Goal: Entertainment & Leisure: Consume media (video, audio)

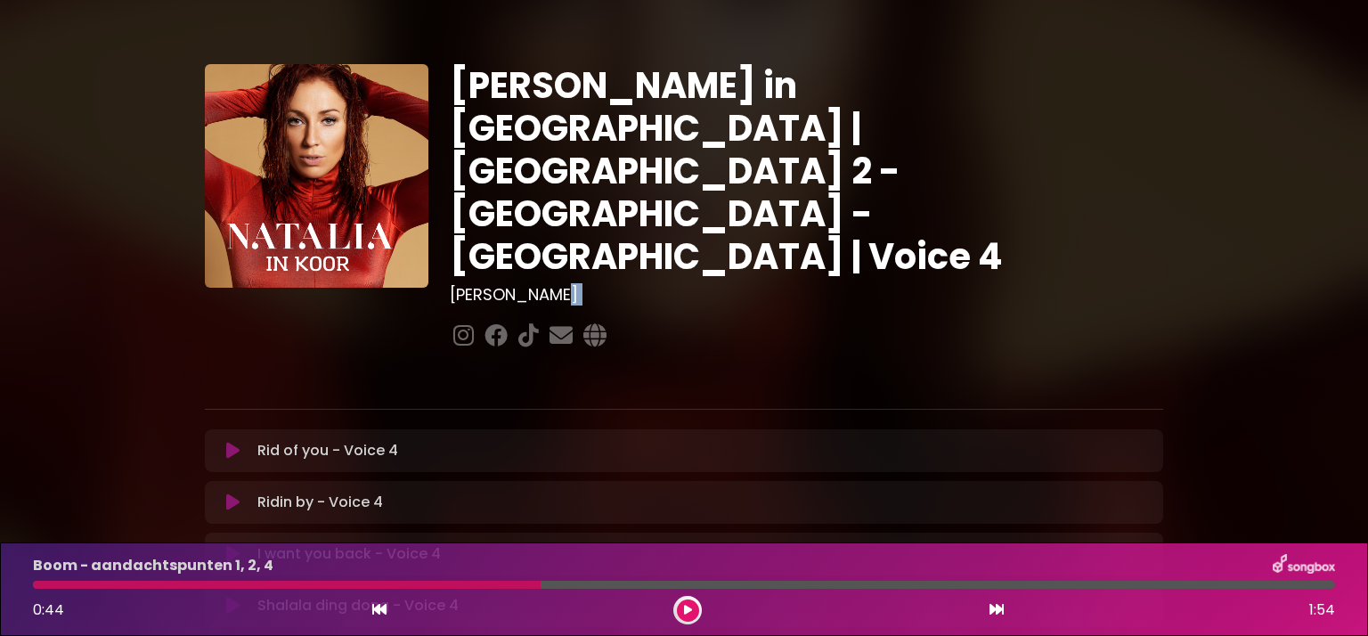
scroll to position [422, 0]
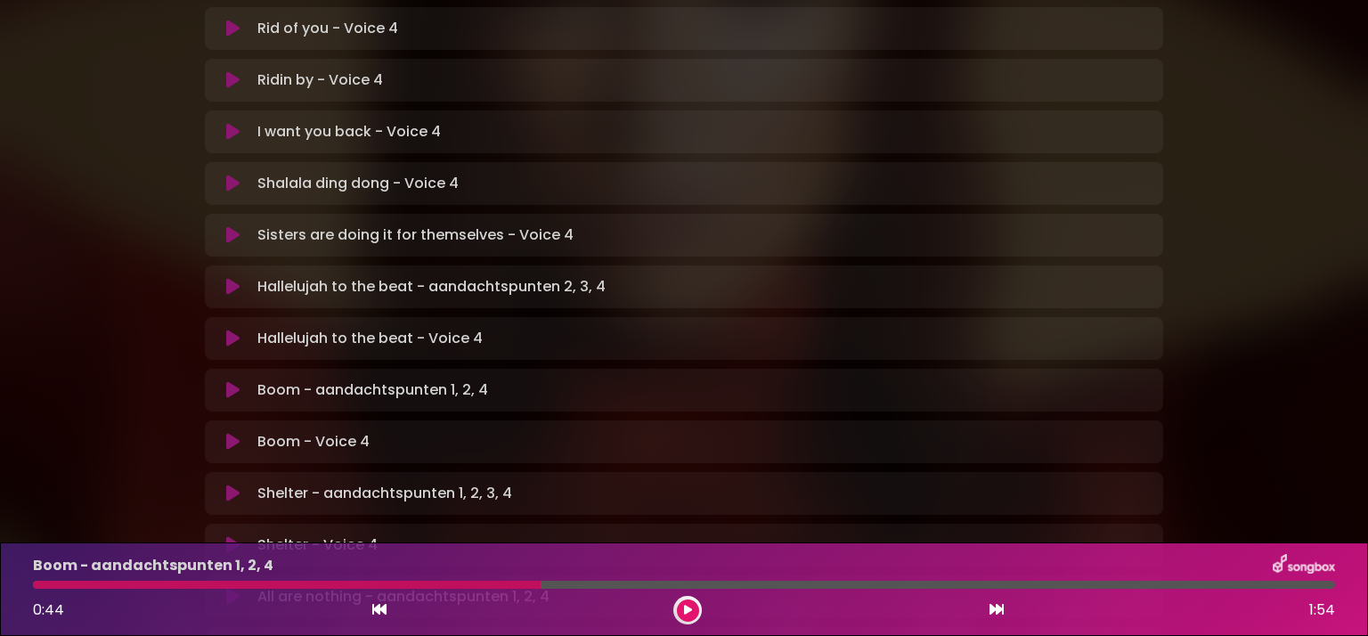
click at [681, 615] on button at bounding box center [688, 610] width 22 height 22
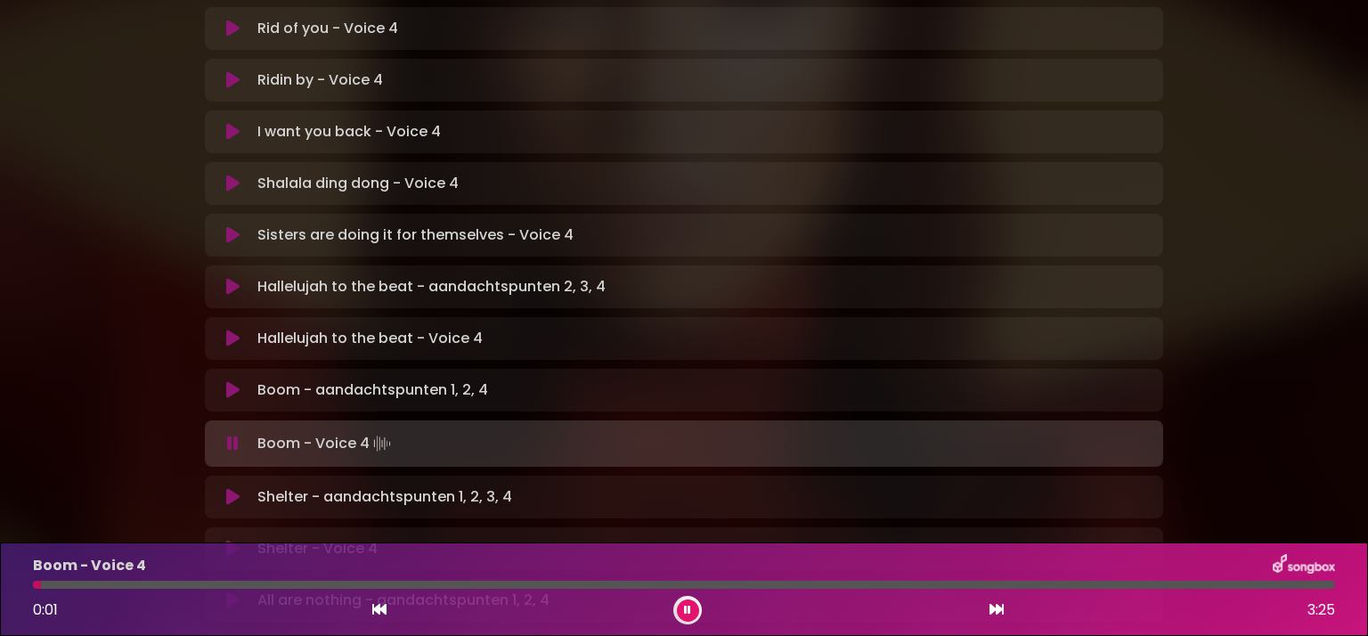
click at [229, 488] on icon at bounding box center [232, 497] width 13 height 18
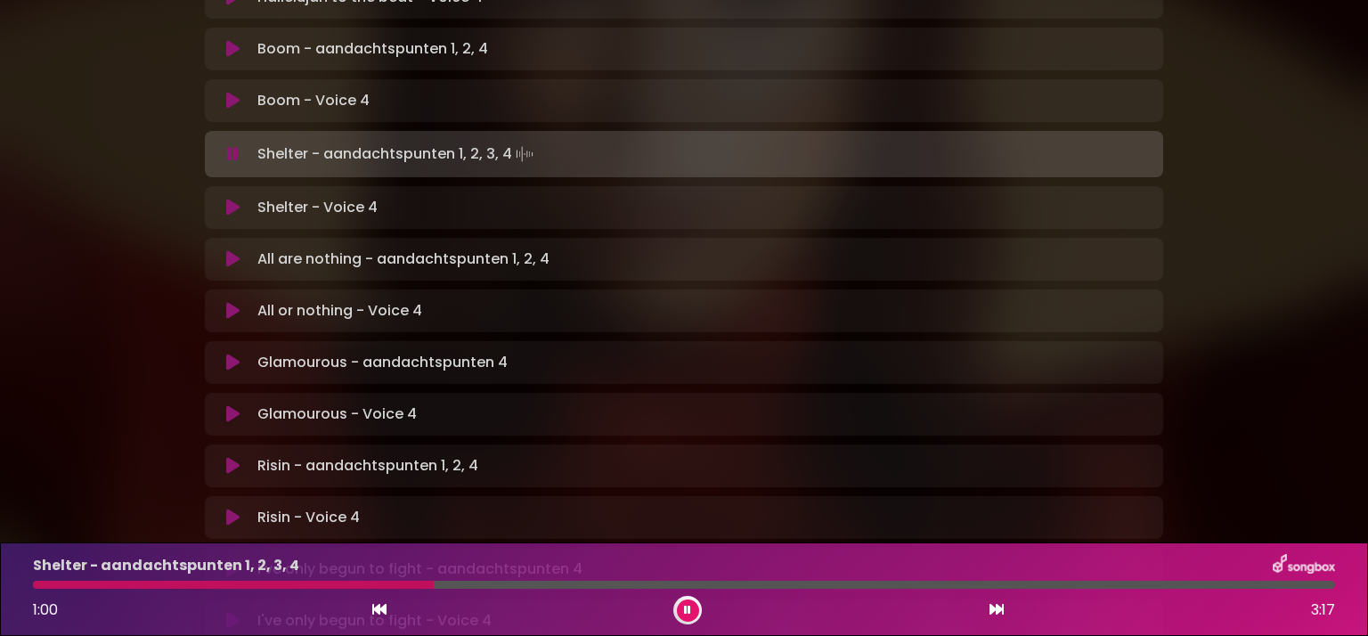
scroll to position [744, 0]
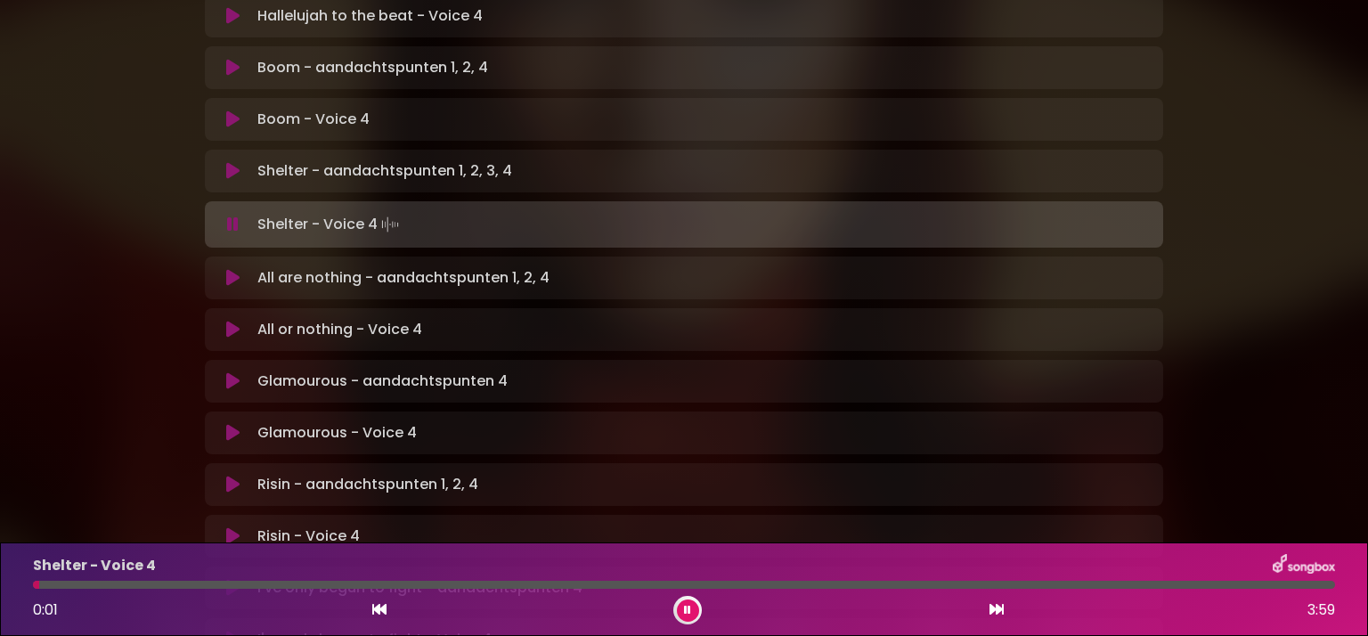
click at [226, 269] on icon at bounding box center [232, 278] width 13 height 18
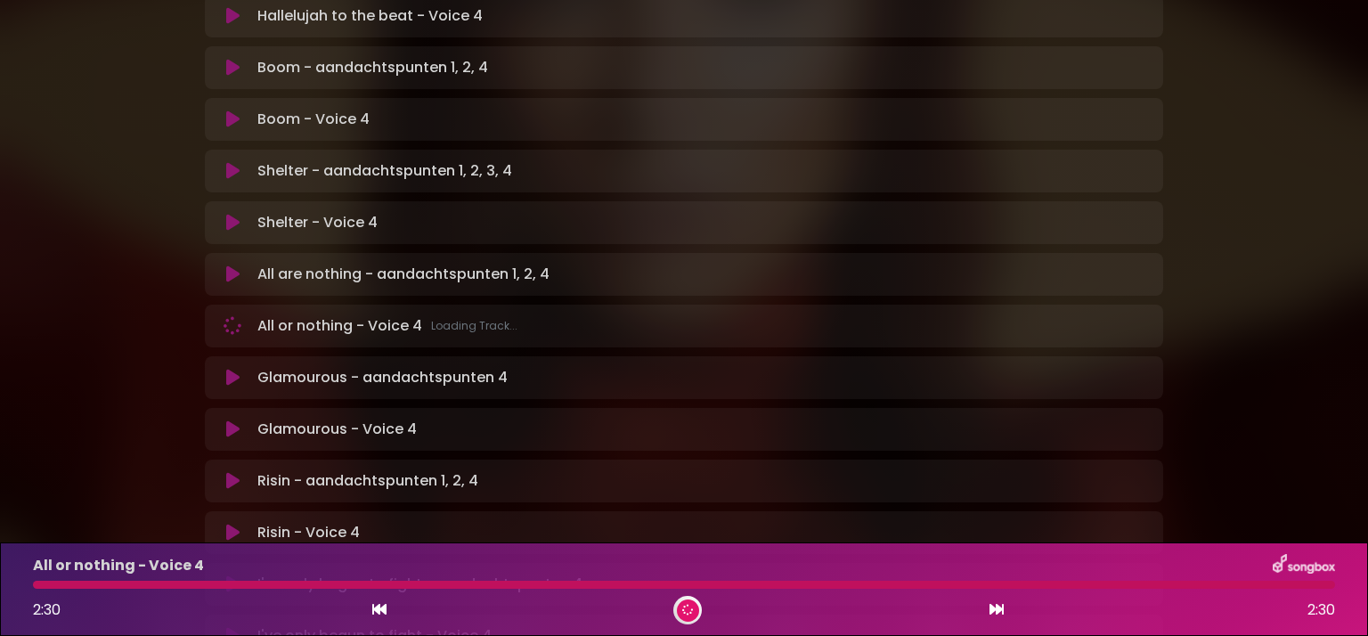
click at [223, 367] on div "Glamourous - aandachtspunten 4 Loading Track..." at bounding box center [684, 377] width 937 height 21
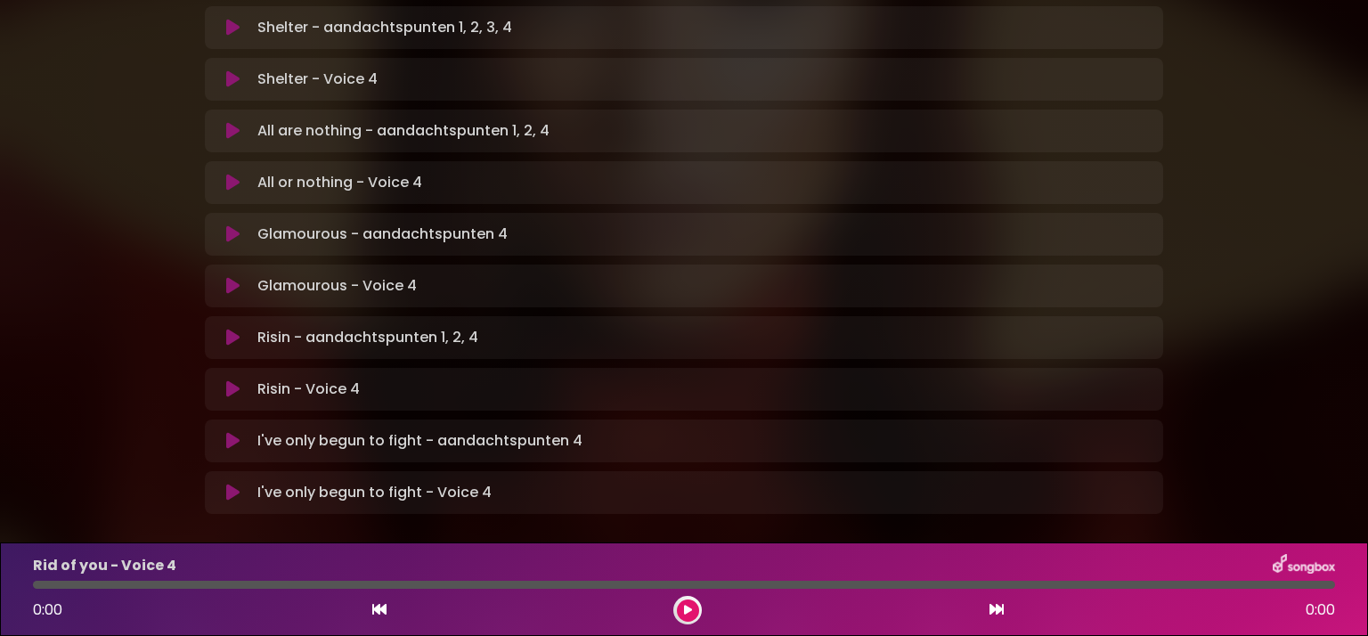
scroll to position [899, 0]
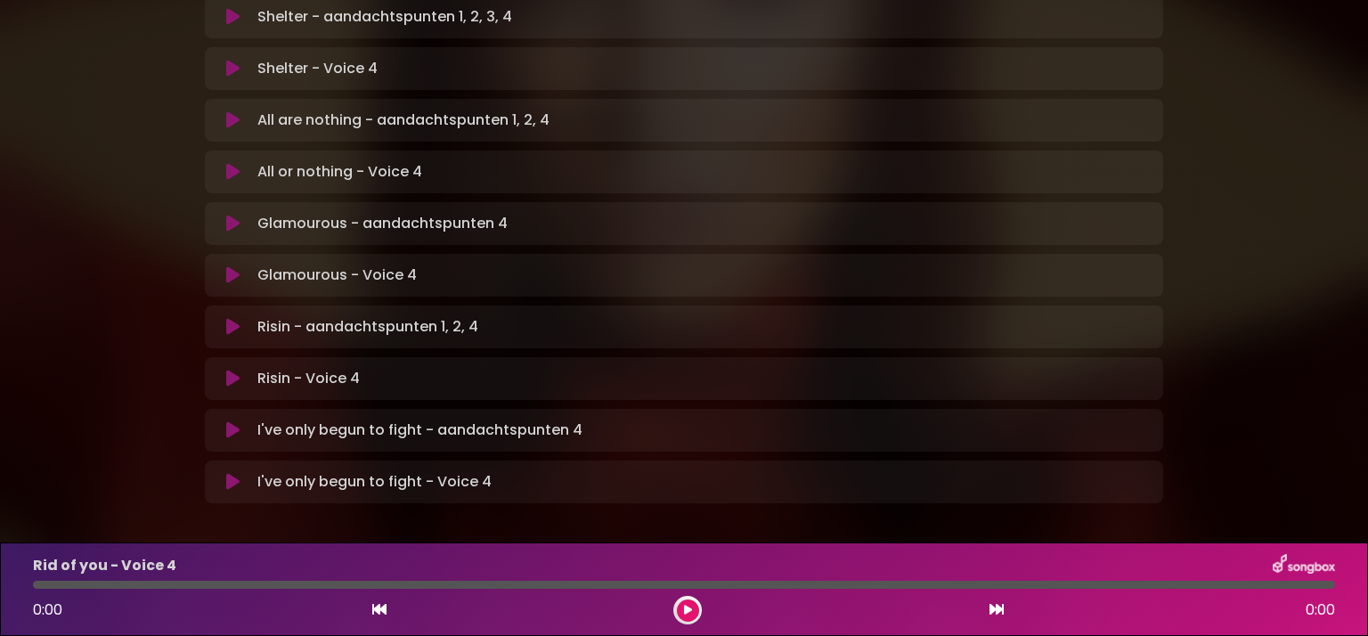
click at [230, 215] on icon at bounding box center [232, 224] width 13 height 18
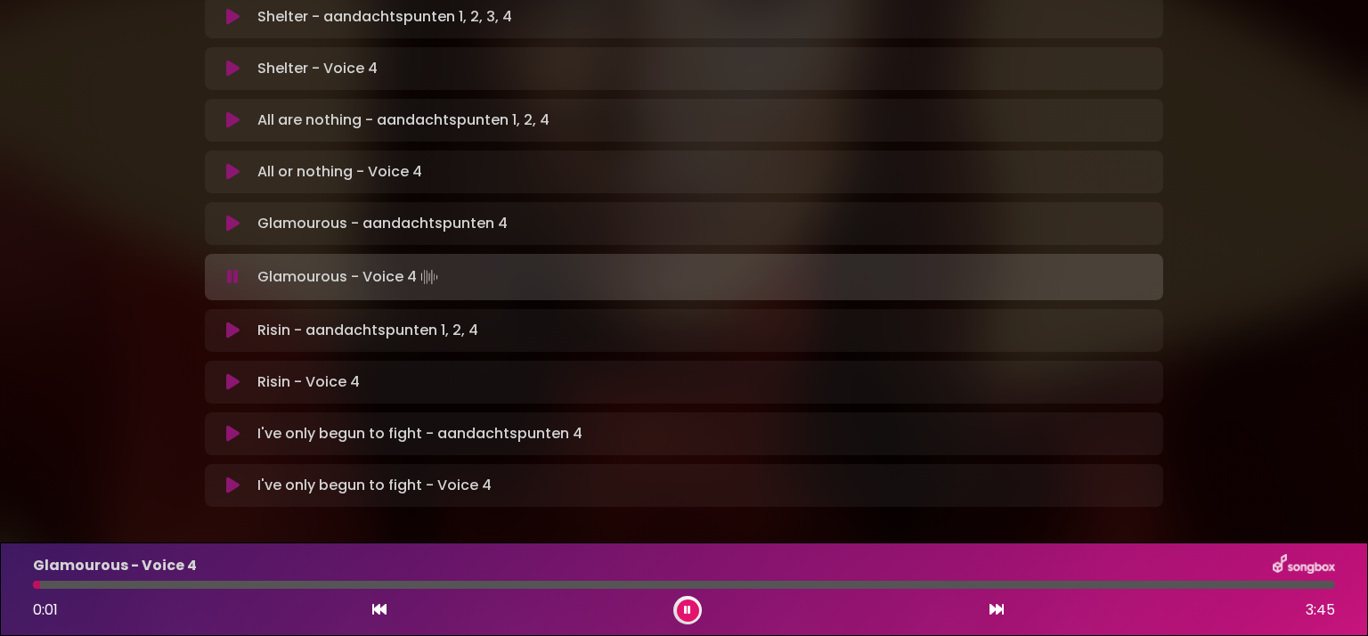
click at [228, 321] on icon at bounding box center [232, 330] width 13 height 18
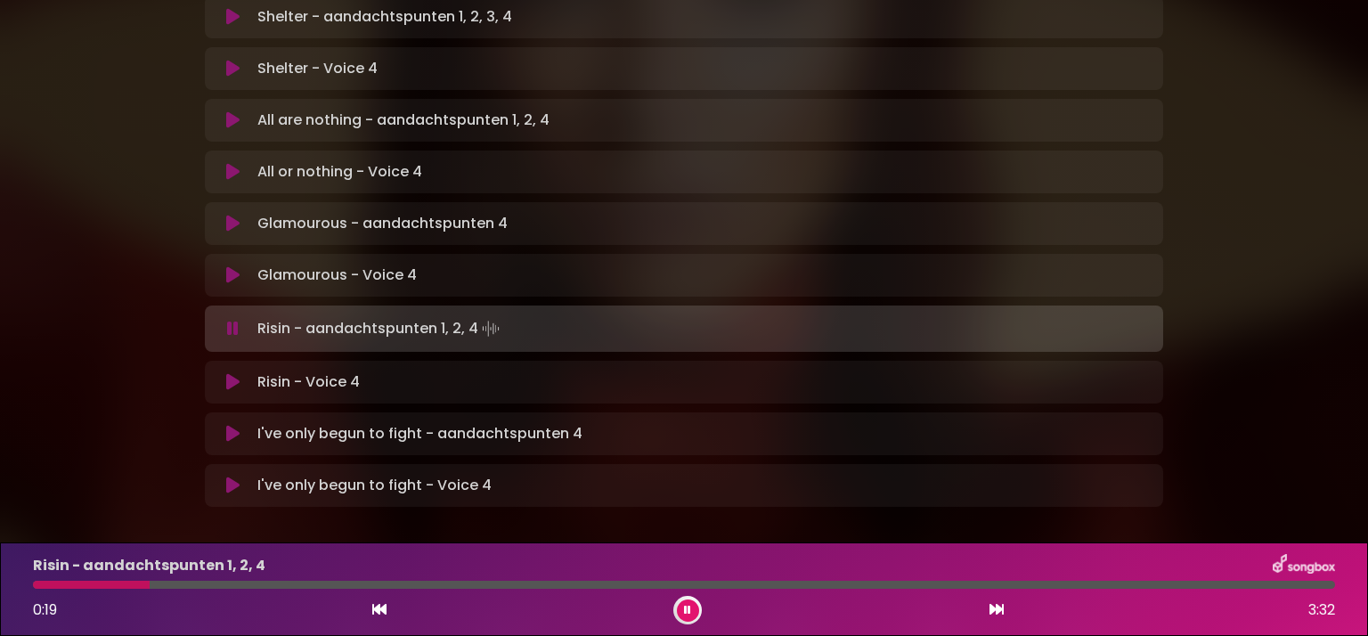
click at [228, 320] on icon at bounding box center [233, 329] width 12 height 18
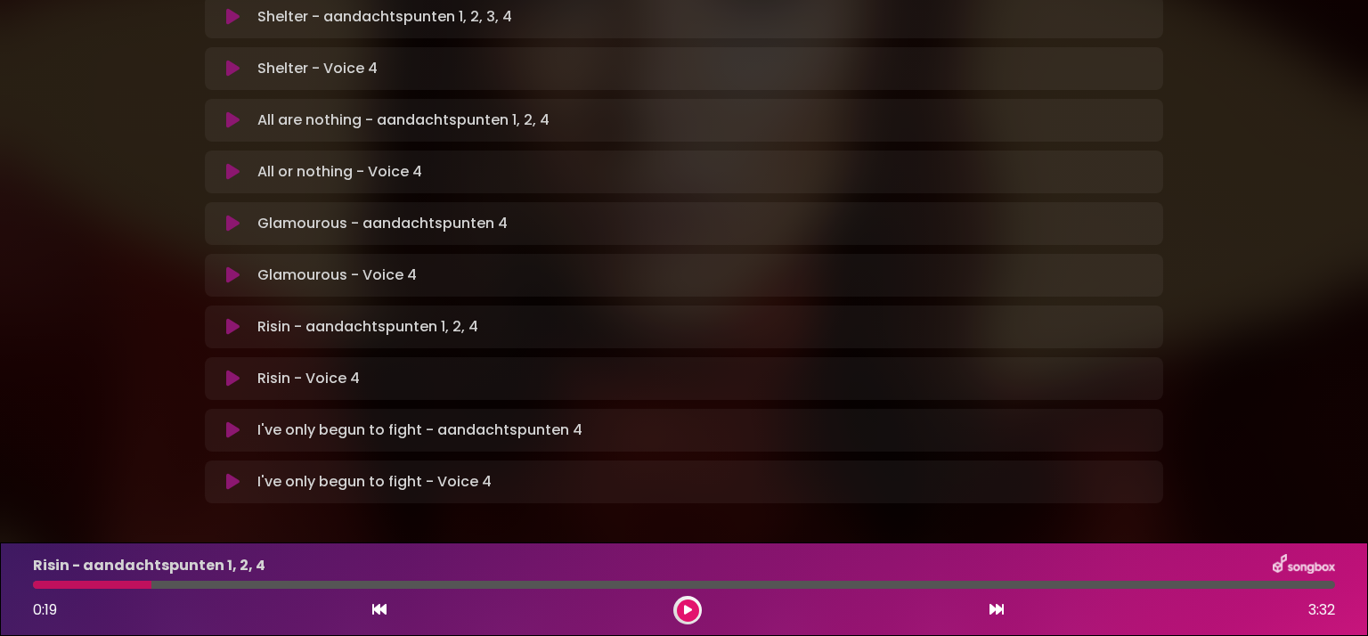
click at [41, 595] on div "Risin - aandachtspunten 1, 2, 4 0:19 3:32" at bounding box center [683, 589] width 1323 height 70
click at [37, 585] on div at bounding box center [92, 585] width 118 height 8
click at [226, 318] on icon at bounding box center [232, 327] width 13 height 18
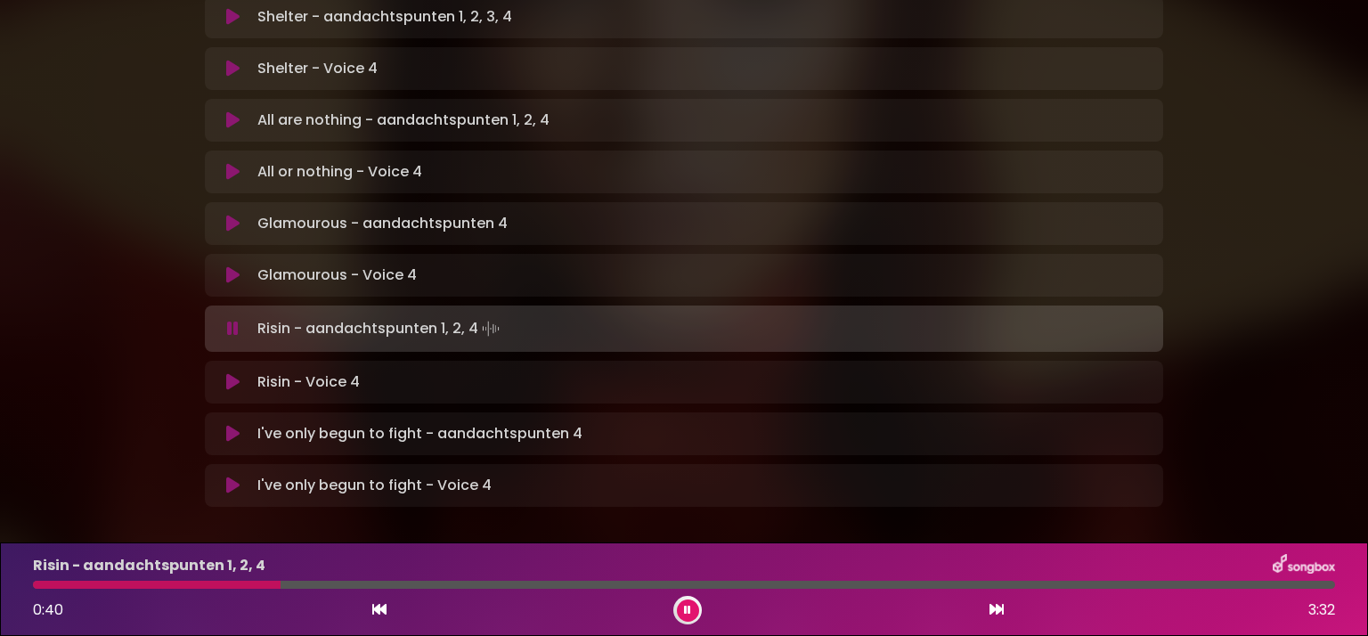
click at [694, 604] on button at bounding box center [688, 610] width 22 height 22
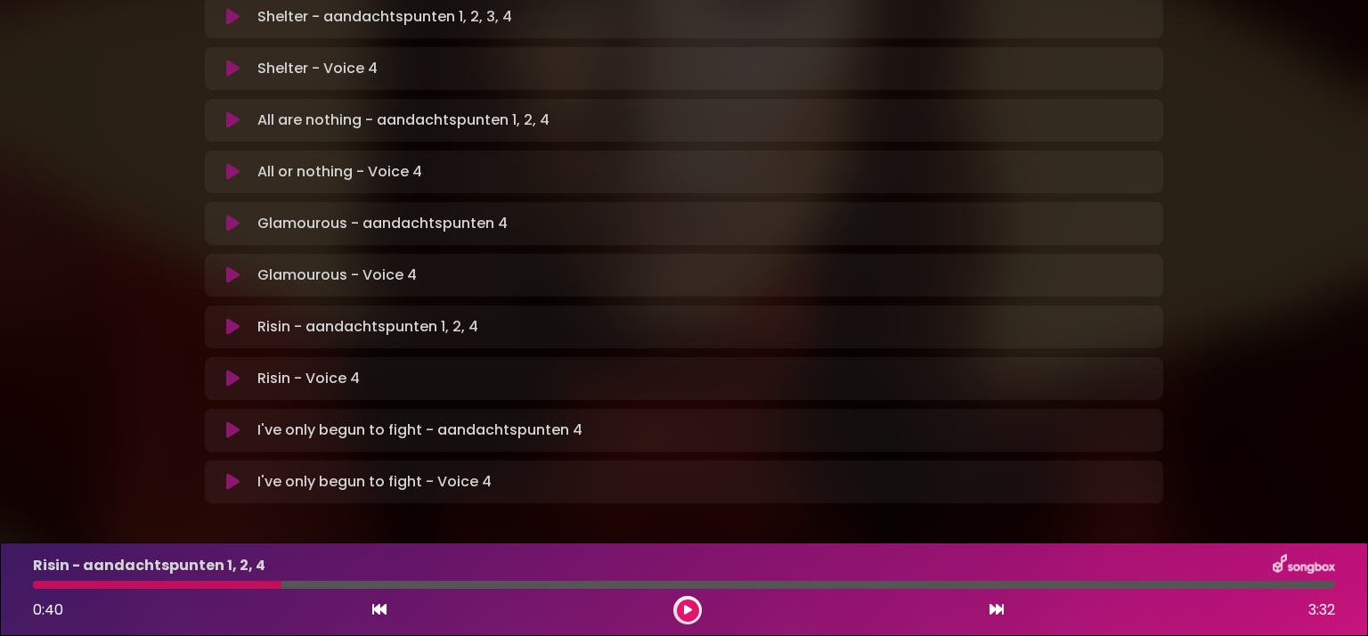
click at [694, 604] on button at bounding box center [688, 610] width 22 height 22
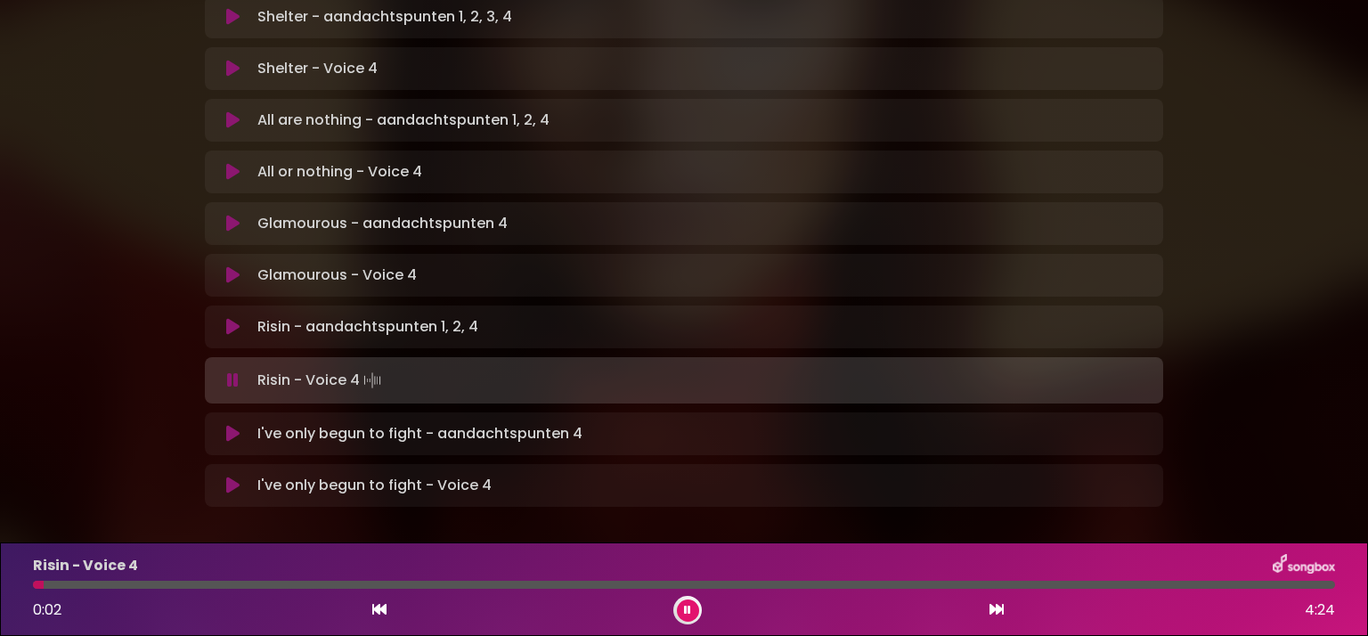
click at [232, 371] on button at bounding box center [233, 380] width 35 height 18
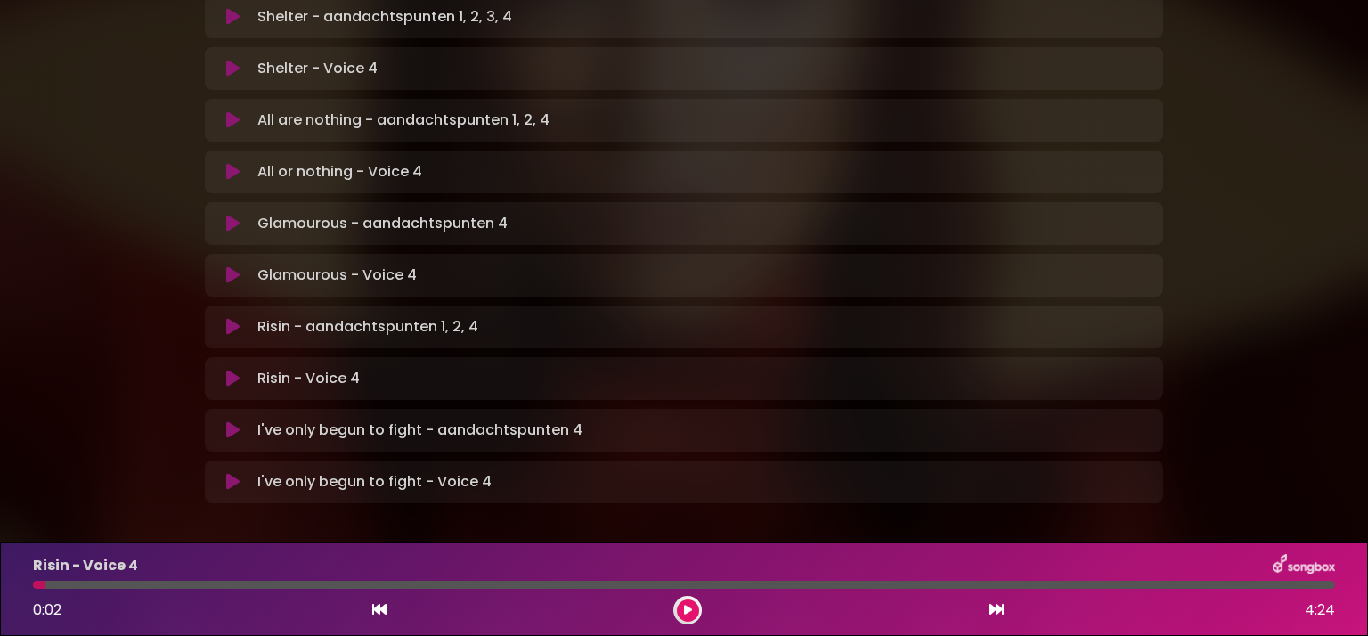
click at [226, 421] on icon at bounding box center [232, 430] width 13 height 18
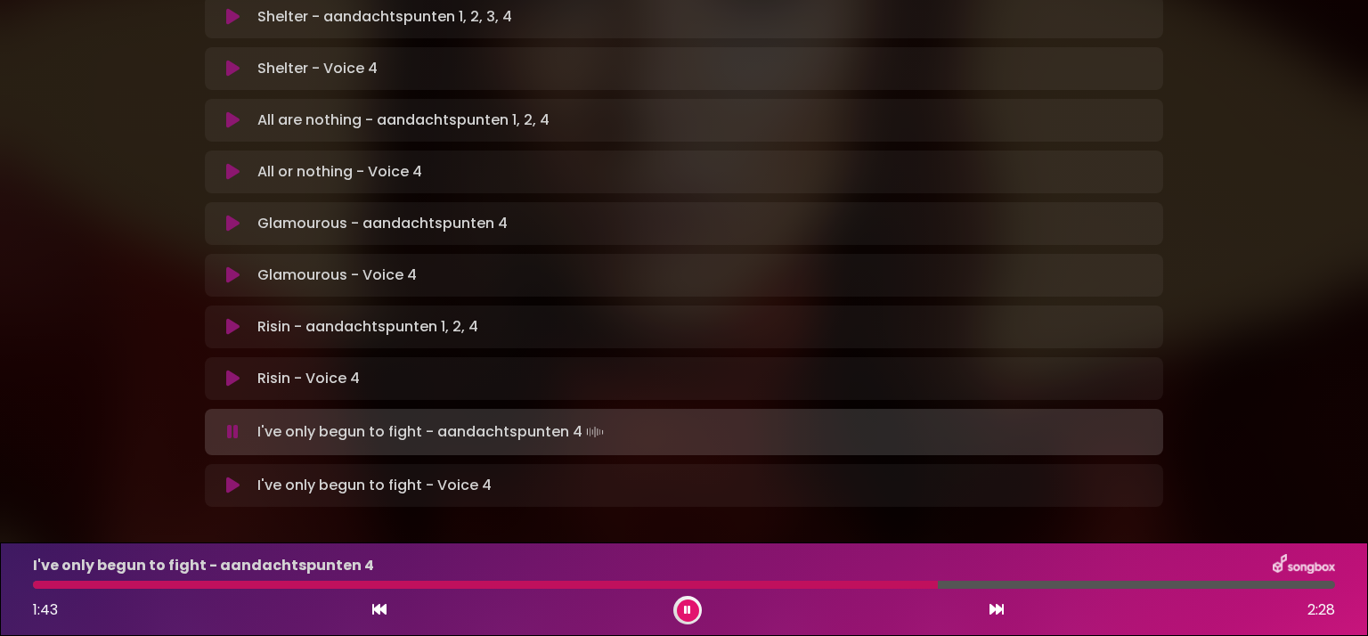
click at [686, 612] on icon at bounding box center [687, 610] width 7 height 11
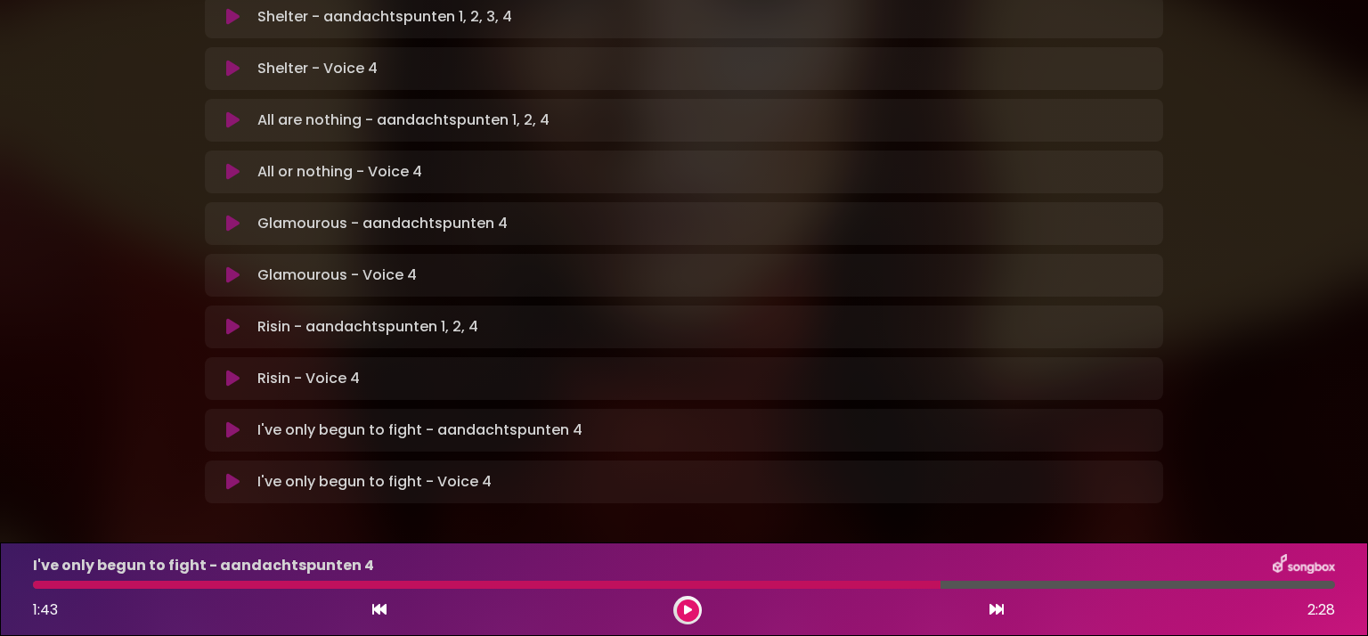
click at [709, 581] on div at bounding box center [486, 585] width 907 height 8
click at [687, 607] on icon at bounding box center [688, 610] width 8 height 11
